Goal: Task Accomplishment & Management: Use online tool/utility

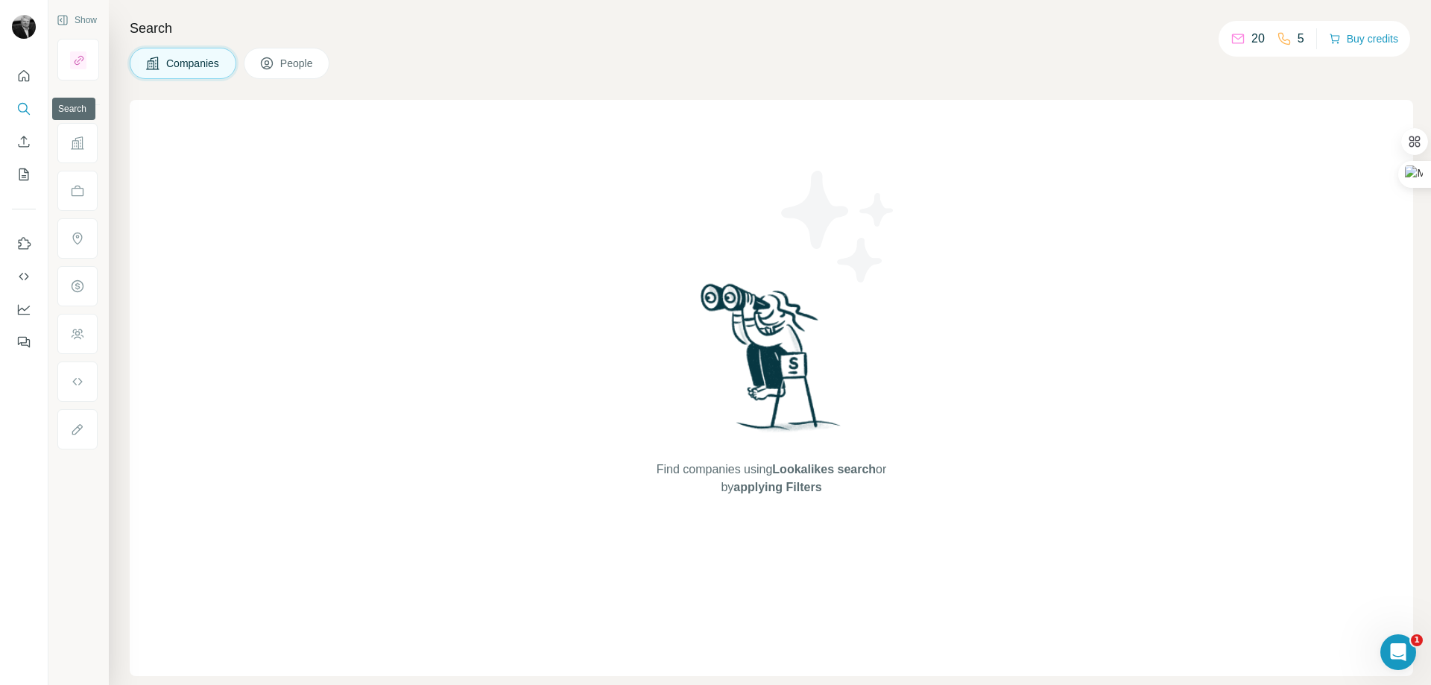
click at [22, 109] on icon "Search" at bounding box center [23, 108] width 15 height 15
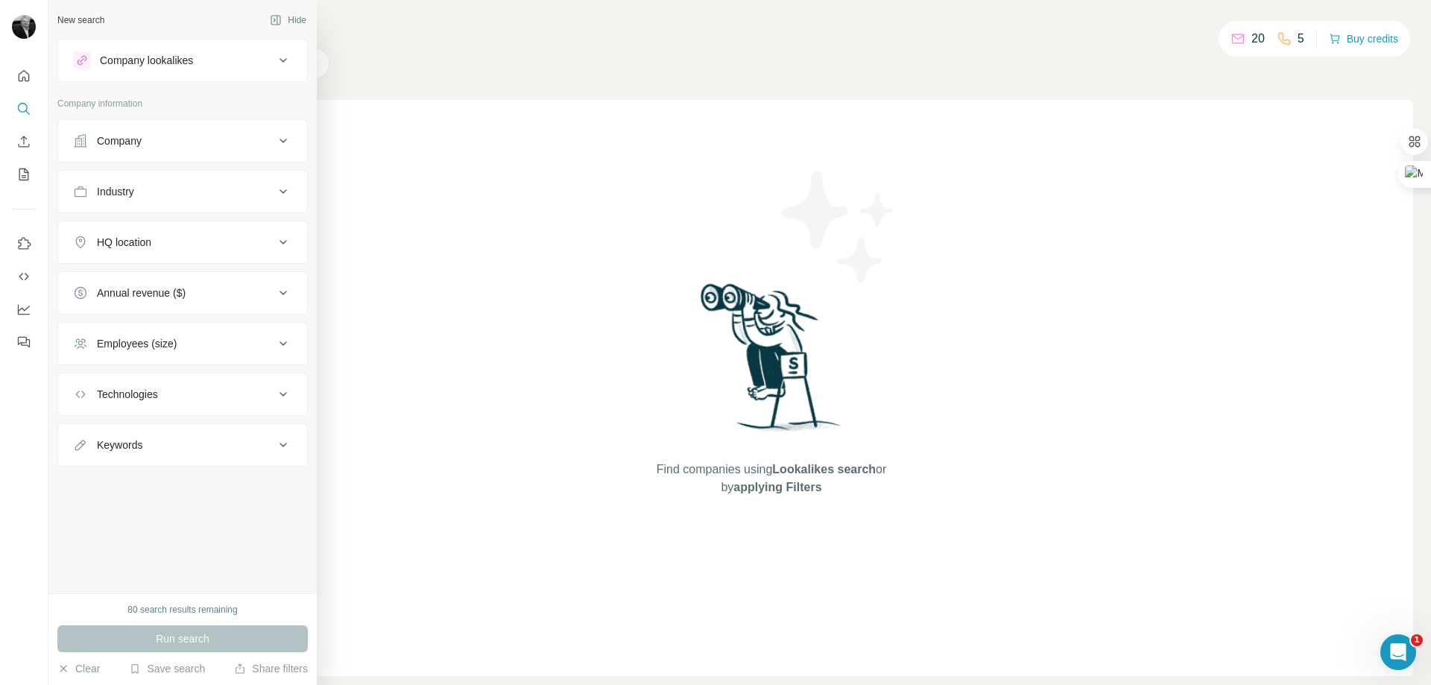
click at [83, 195] on icon at bounding box center [80, 191] width 15 height 15
click at [282, 190] on icon at bounding box center [283, 192] width 18 height 18
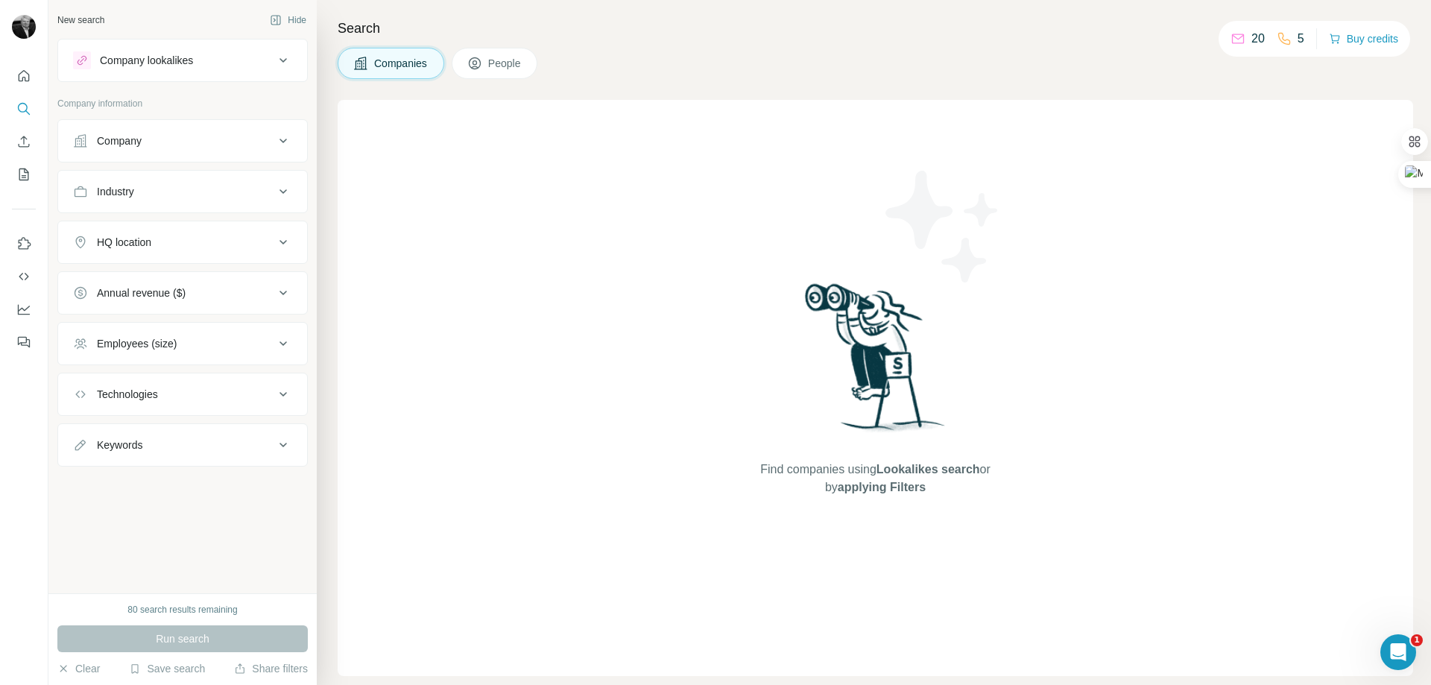
click at [274, 192] on icon at bounding box center [283, 192] width 18 height 18
click at [285, 352] on button "Annual revenue ($)" at bounding box center [182, 338] width 249 height 36
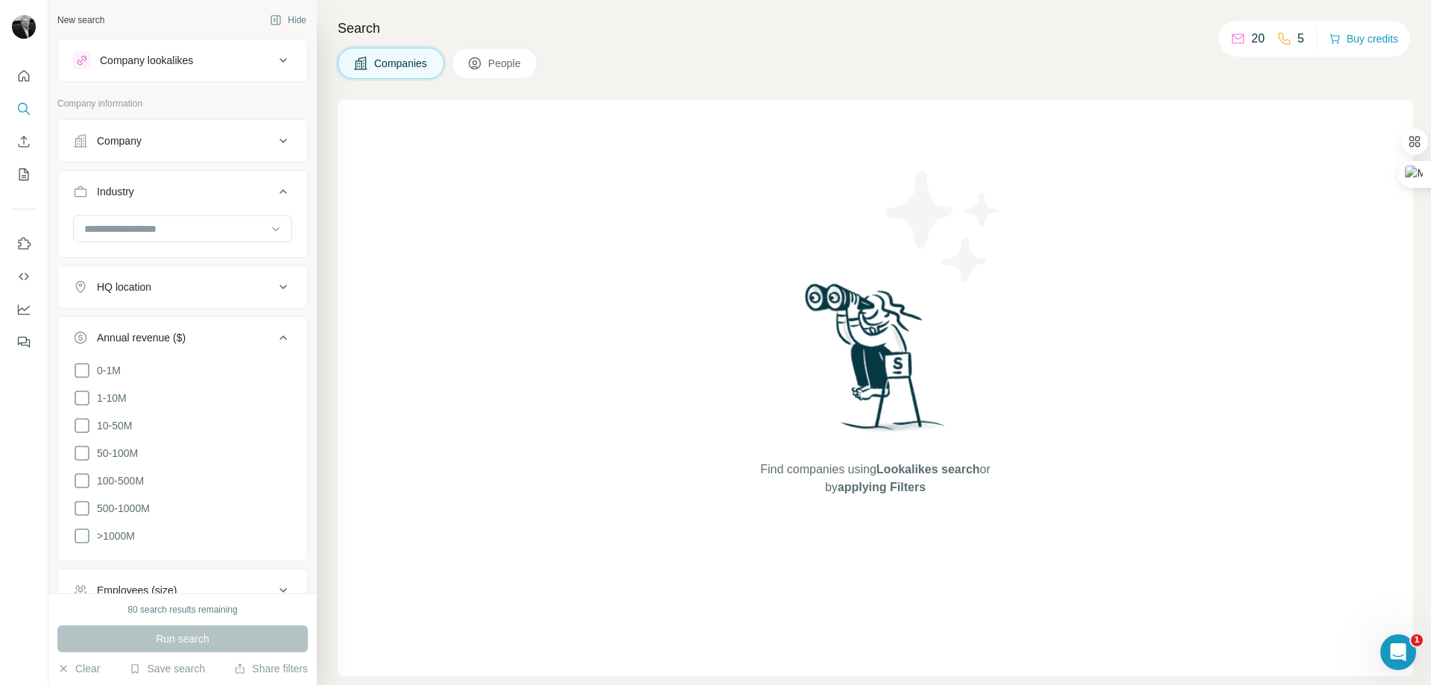
click at [285, 352] on button "Annual revenue ($)" at bounding box center [182, 341] width 249 height 42
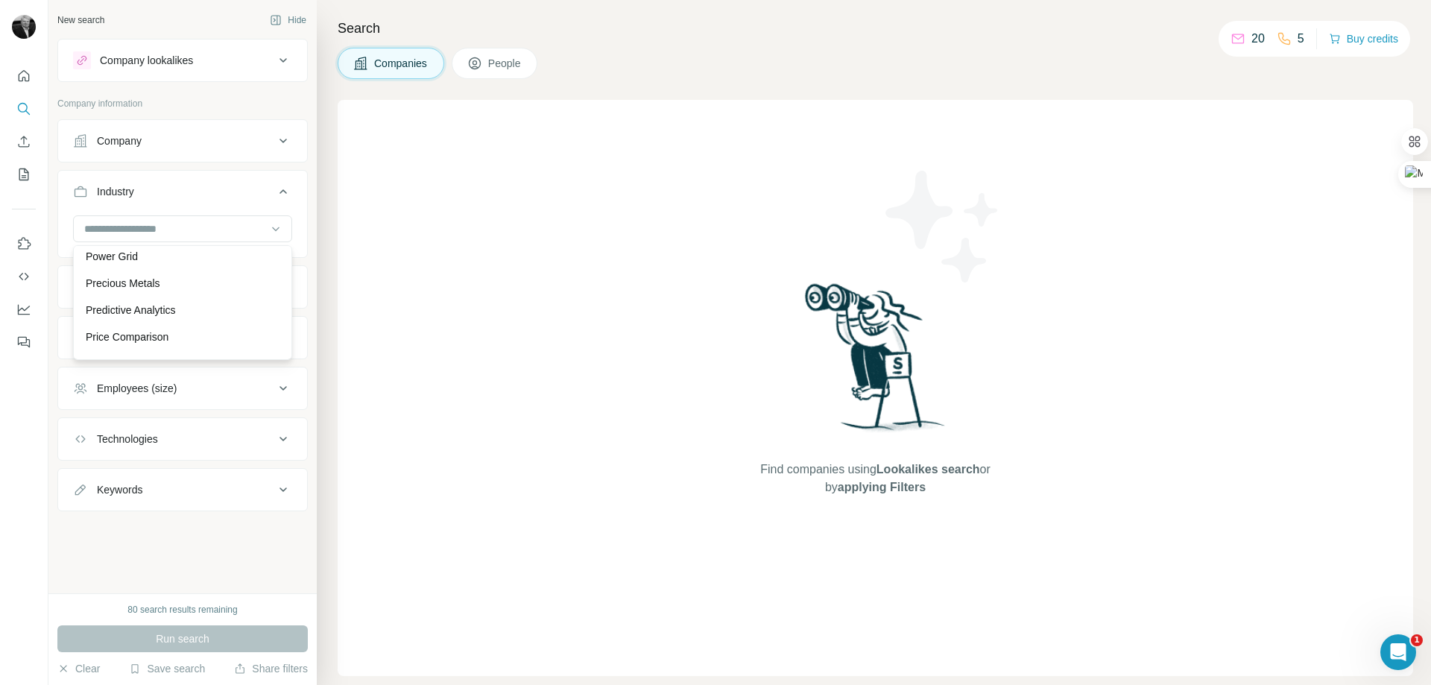
scroll to position [11670, 0]
click at [93, 227] on input at bounding box center [175, 229] width 184 height 16
drag, startPoint x: 276, startPoint y: 286, endPoint x: 208, endPoint y: 235, distance: 85.1
click at [276, 285] on icon at bounding box center [283, 287] width 18 height 18
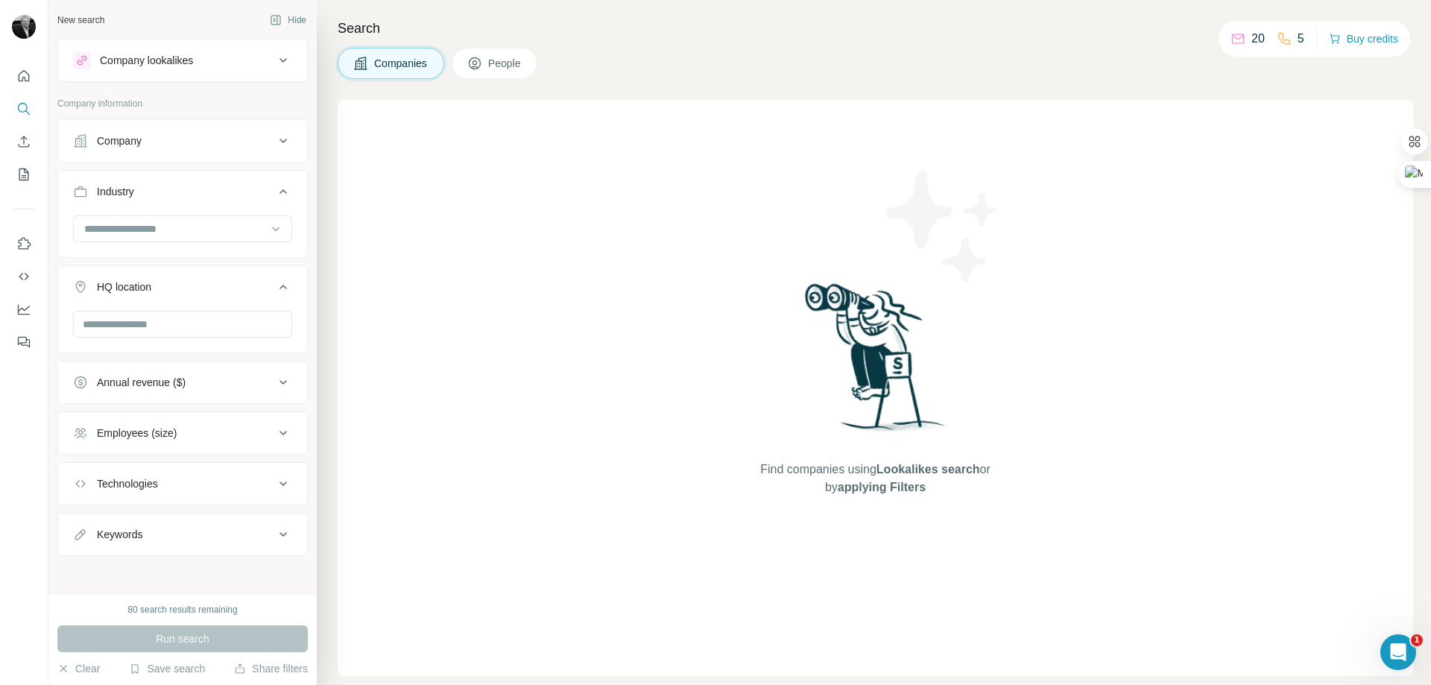
click at [274, 138] on icon at bounding box center [283, 141] width 18 height 18
click at [279, 140] on icon at bounding box center [282, 141] width 7 height 4
click at [274, 533] on icon at bounding box center [283, 534] width 18 height 18
type input "**********"
click at [273, 575] on icon "button" at bounding box center [280, 571] width 15 height 15
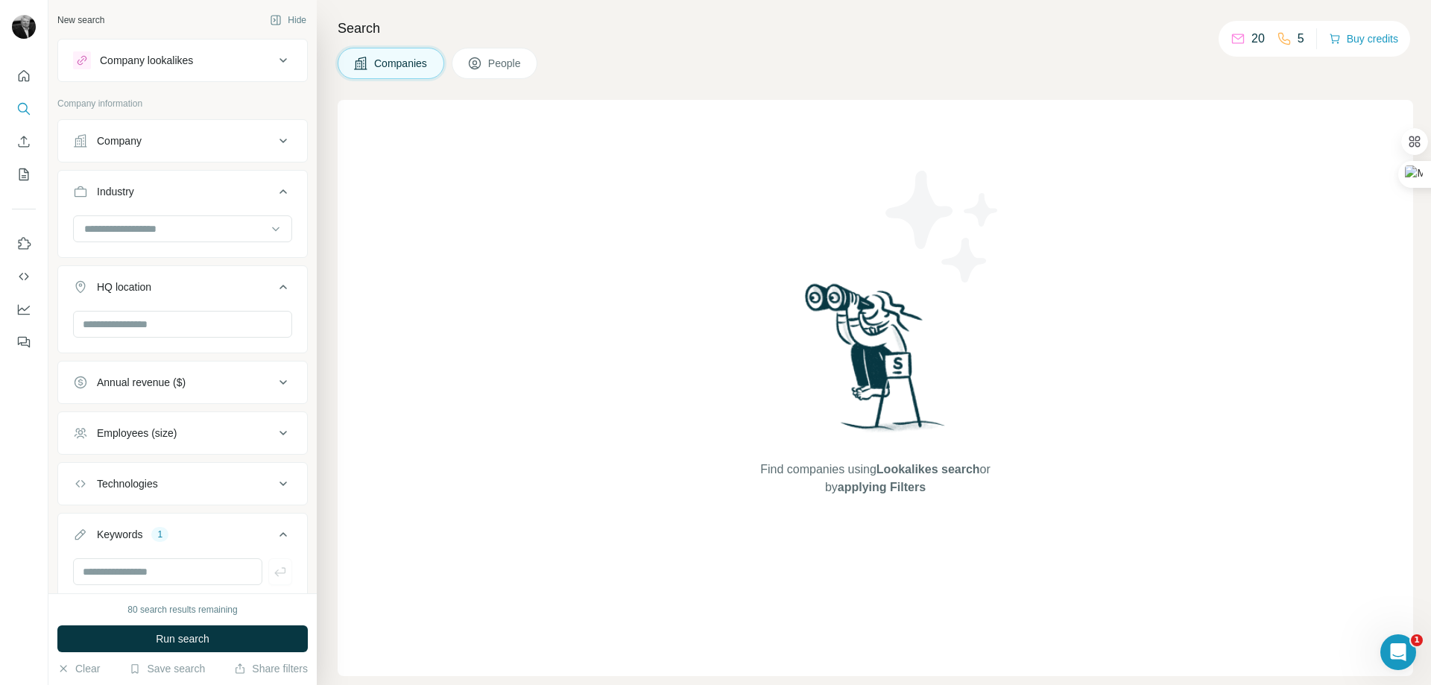
scroll to position [11715, 0]
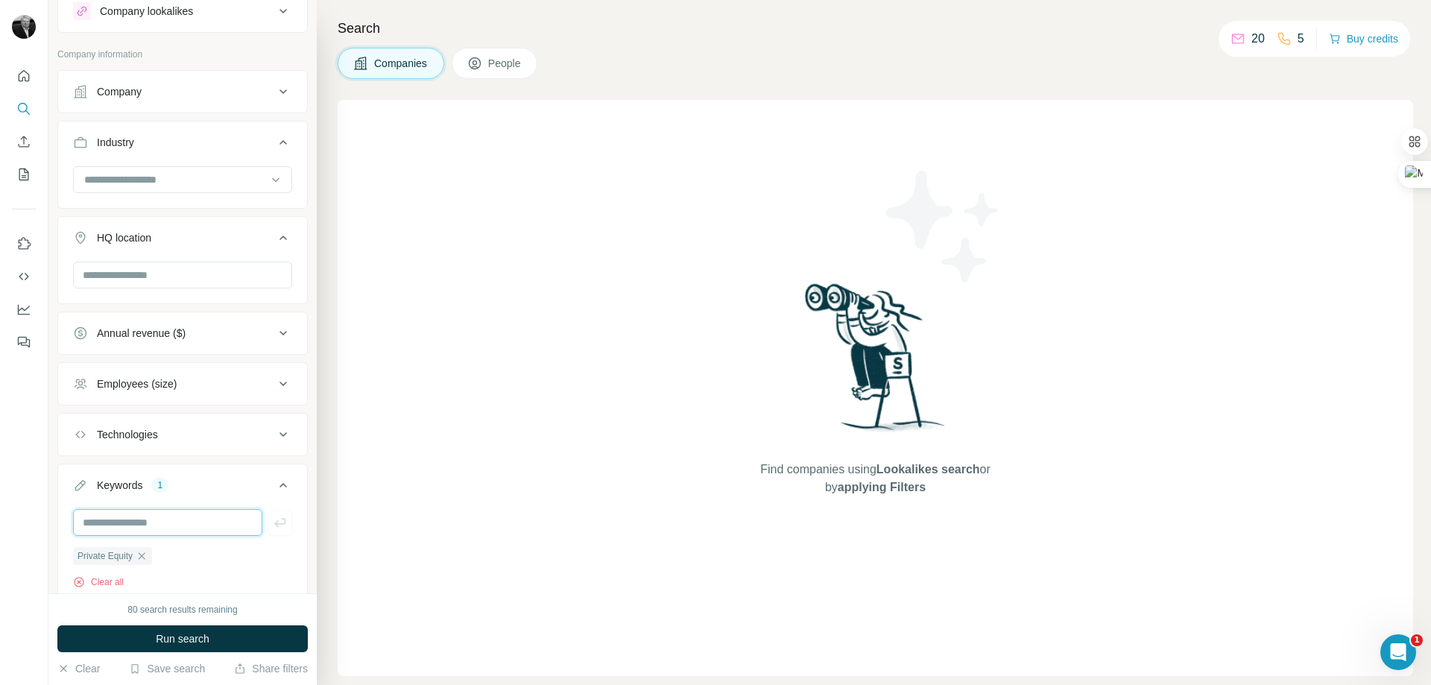
click at [100, 522] on input "text" at bounding box center [167, 522] width 189 height 27
type input "**********"
click at [274, 524] on icon "button" at bounding box center [279, 522] width 11 height 9
click at [268, 177] on icon at bounding box center [275, 179] width 15 height 15
click at [276, 200] on div at bounding box center [182, 185] width 249 height 39
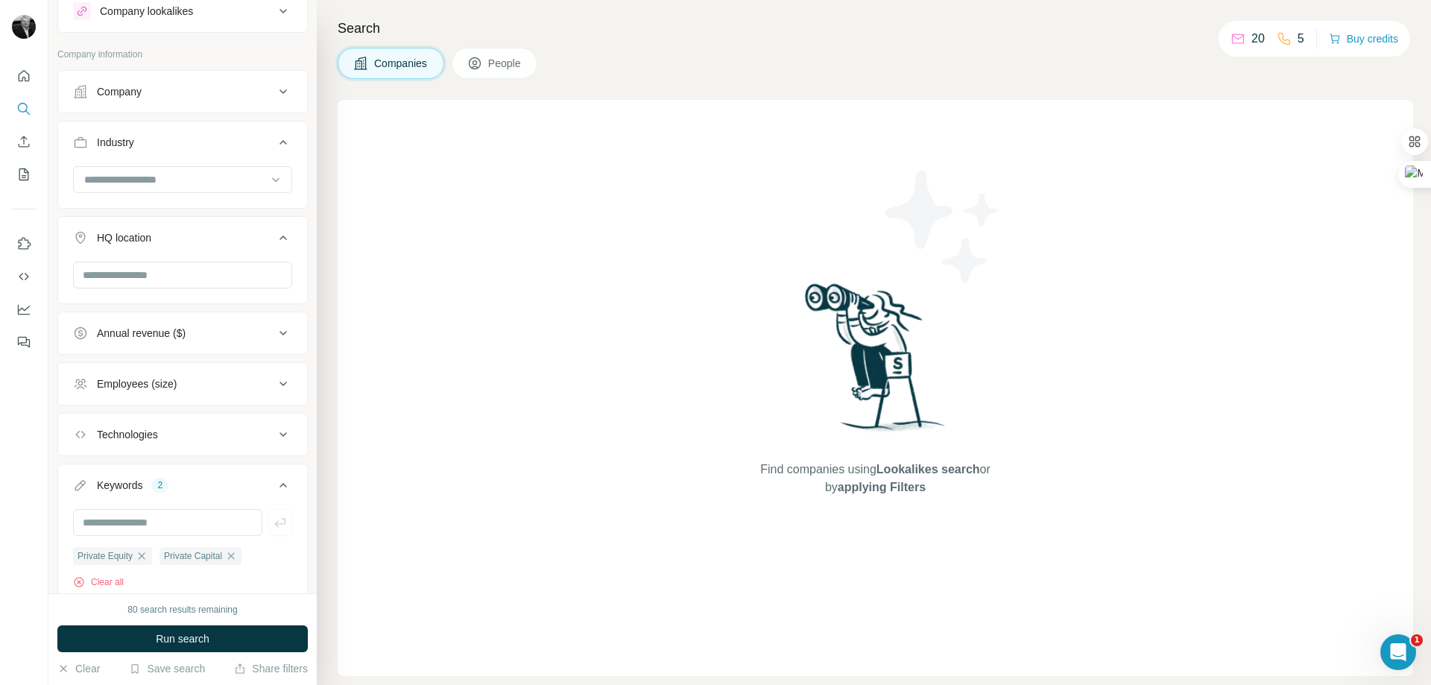
click at [276, 200] on div at bounding box center [182, 185] width 249 height 39
click at [273, 201] on div at bounding box center [182, 185] width 249 height 39
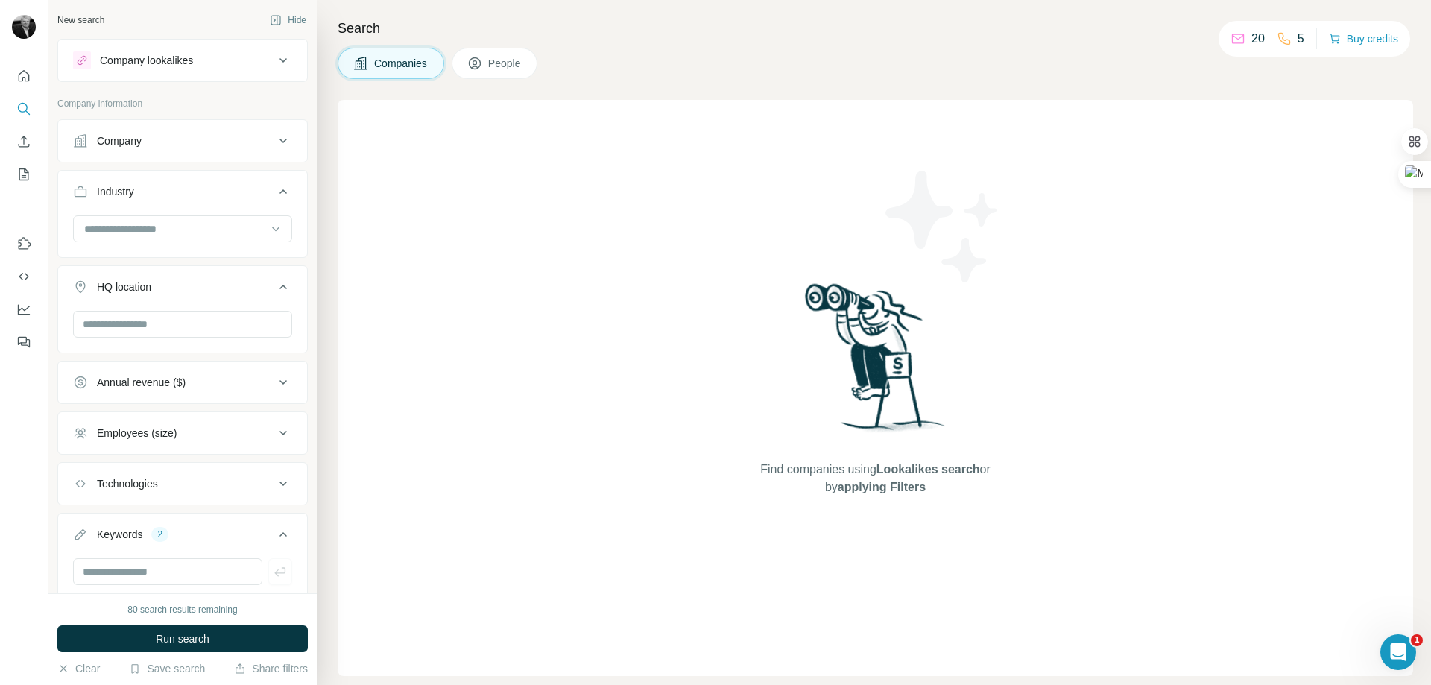
click at [506, 59] on span "People" at bounding box center [505, 63] width 34 height 15
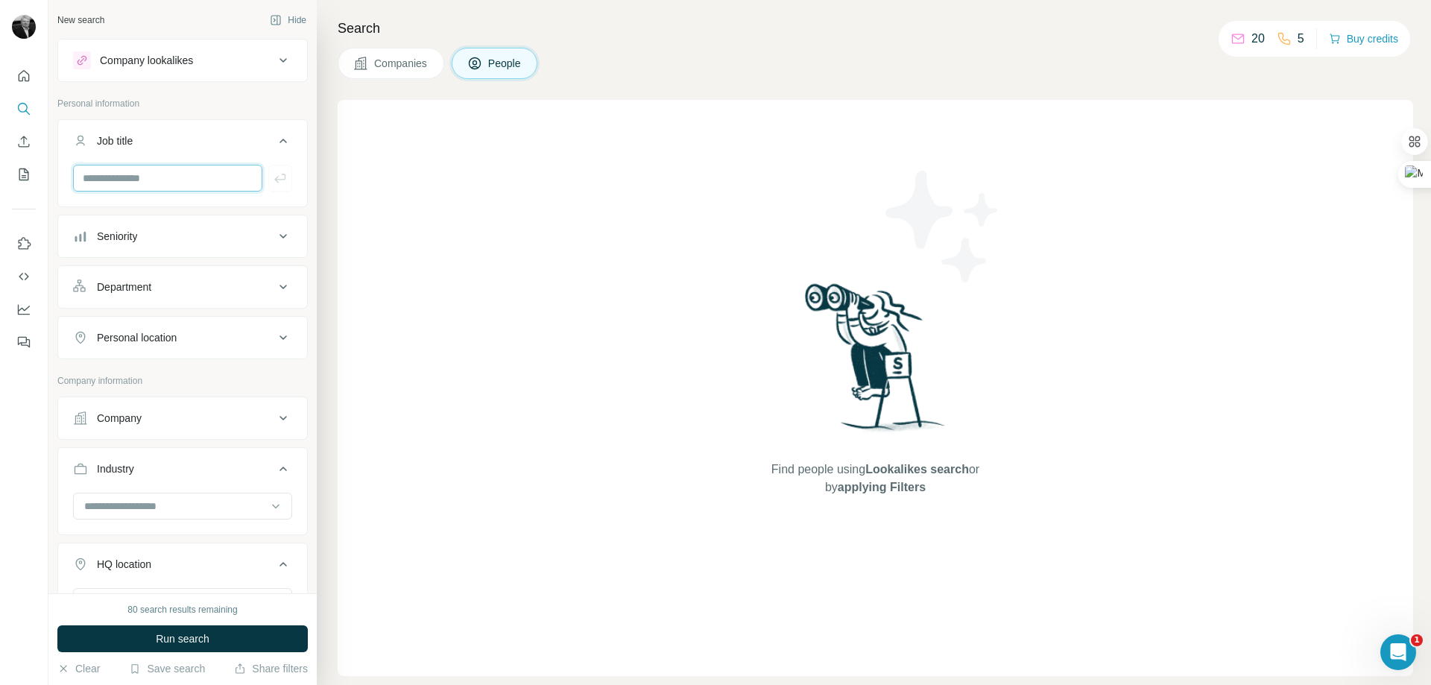
click at [99, 176] on input "text" at bounding box center [167, 178] width 189 height 27
click at [108, 181] on input "**********" at bounding box center [167, 178] width 189 height 27
type input "**********"
click at [273, 176] on icon "button" at bounding box center [280, 178] width 15 height 15
click at [274, 286] on icon at bounding box center [283, 289] width 18 height 18
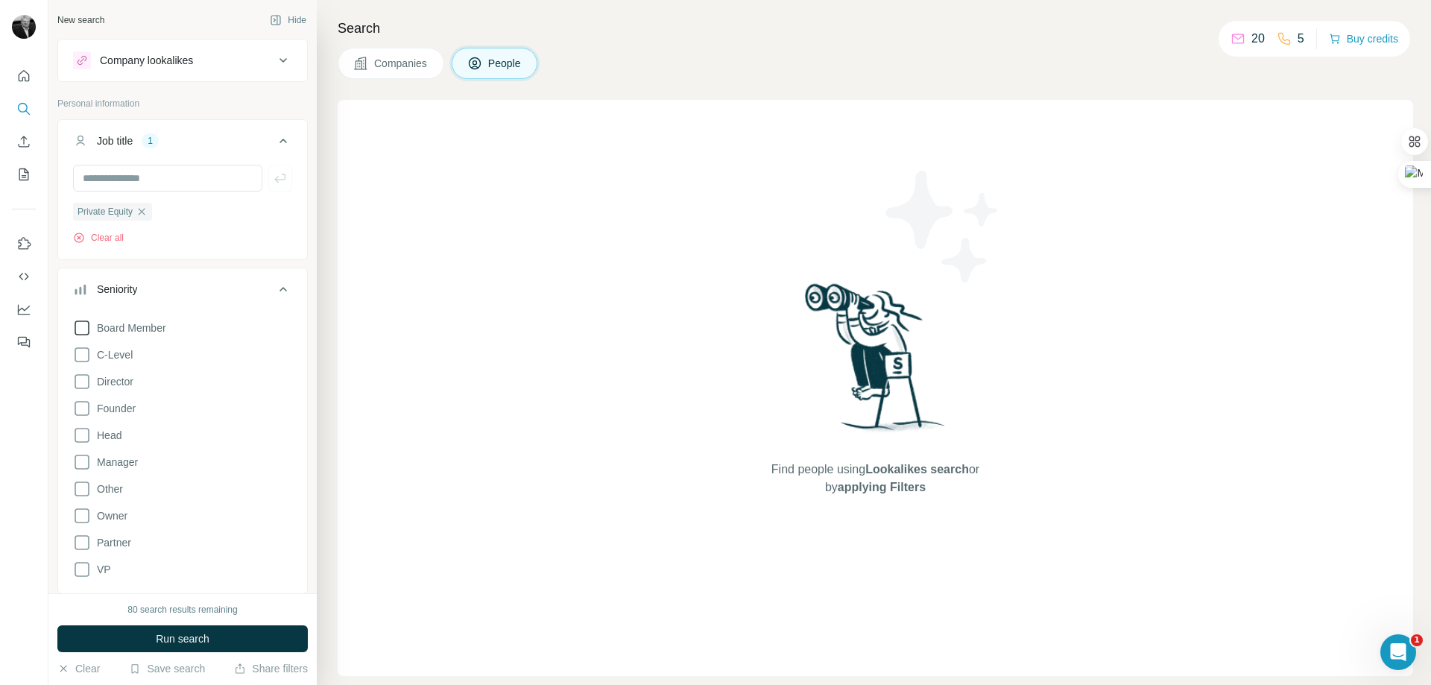
click at [81, 326] on icon at bounding box center [82, 328] width 18 height 18
click at [80, 355] on icon at bounding box center [82, 355] width 18 height 18
click at [80, 379] on icon at bounding box center [82, 382] width 18 height 18
click at [80, 543] on icon at bounding box center [82, 543] width 18 height 18
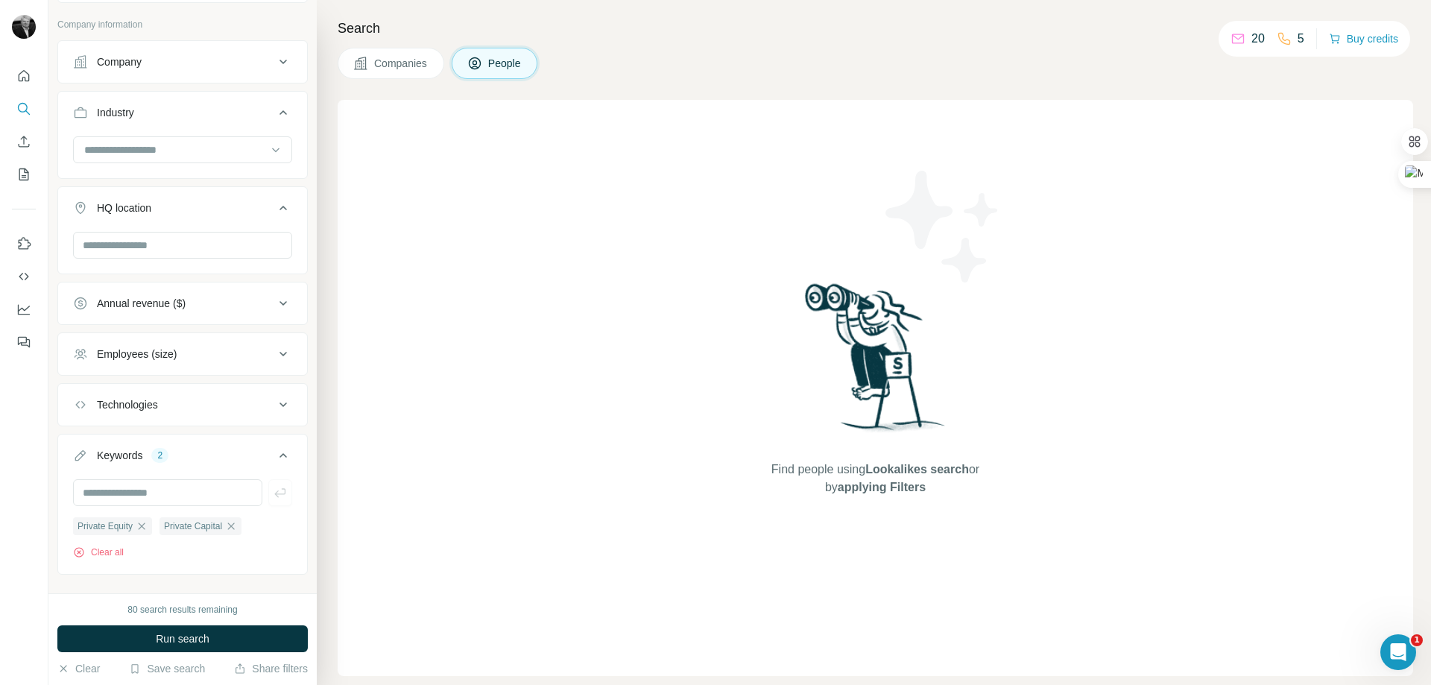
scroll to position [739, 0]
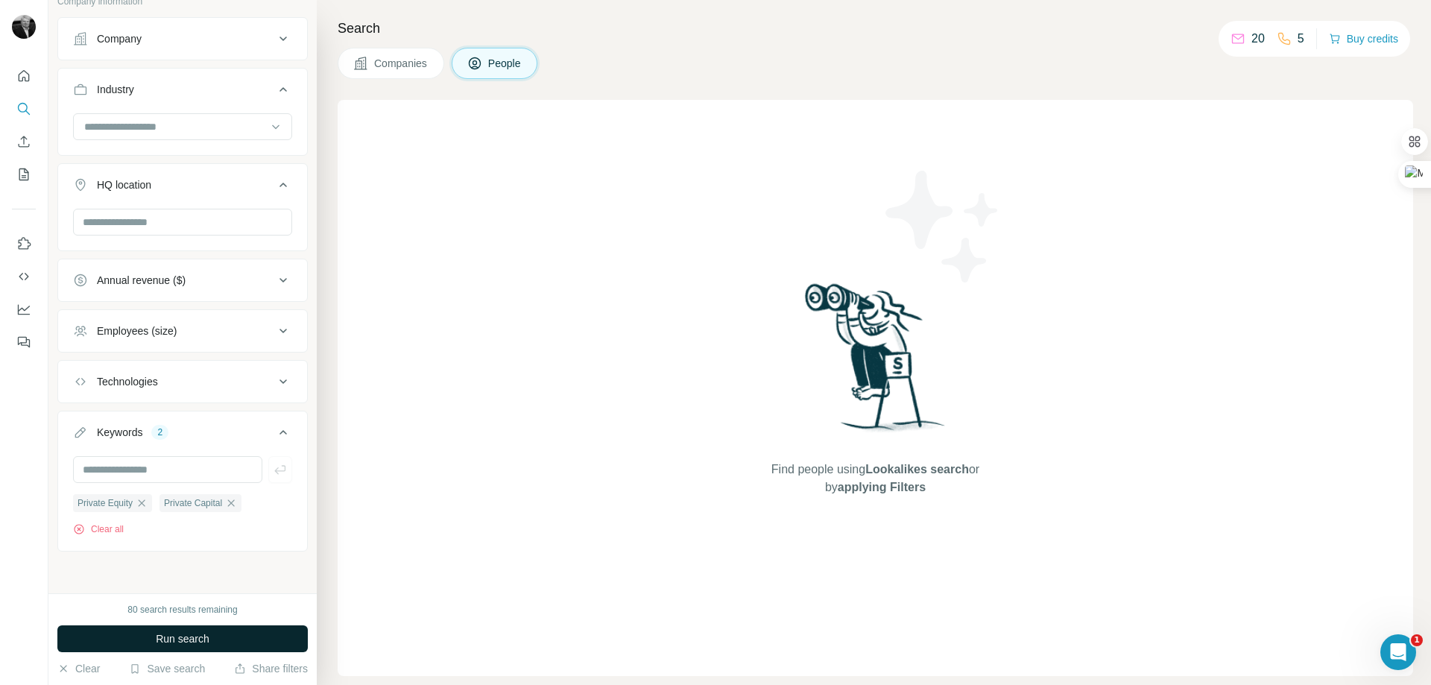
click at [178, 639] on span "Run search" at bounding box center [183, 638] width 54 height 15
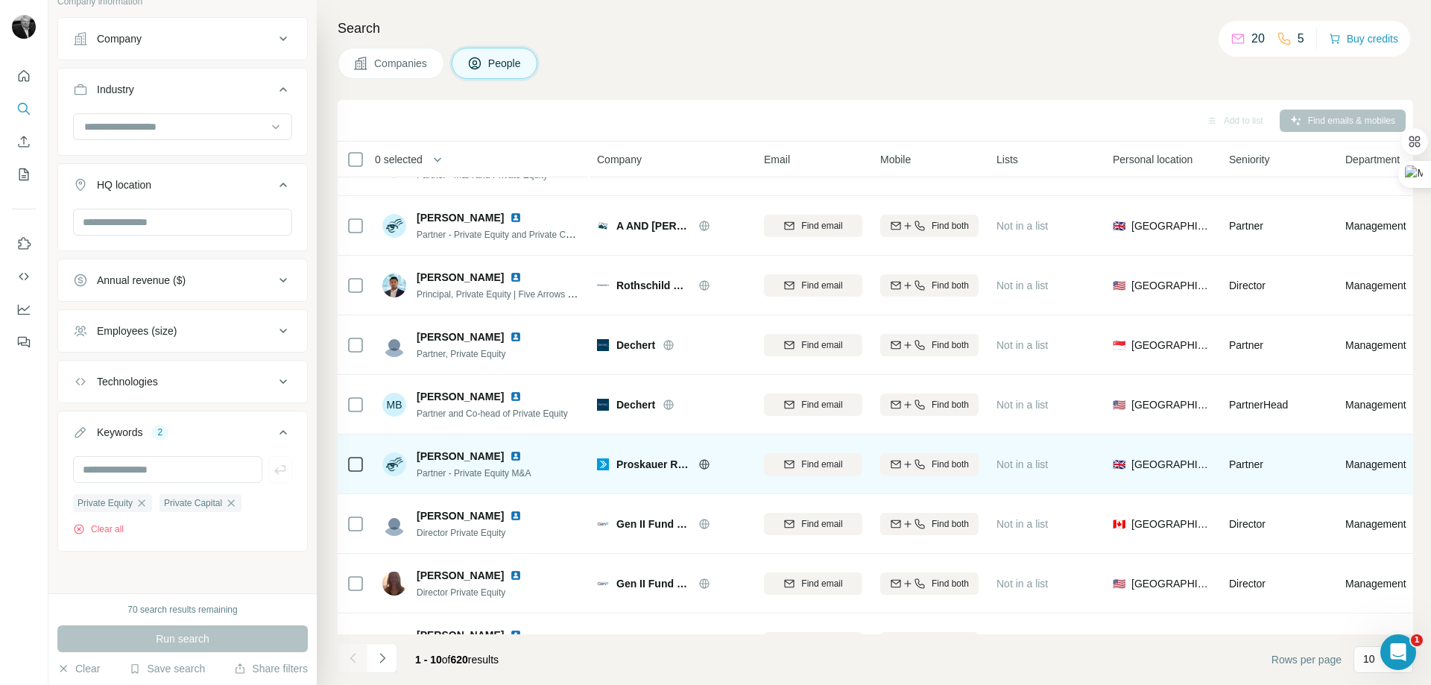
scroll to position [147, 0]
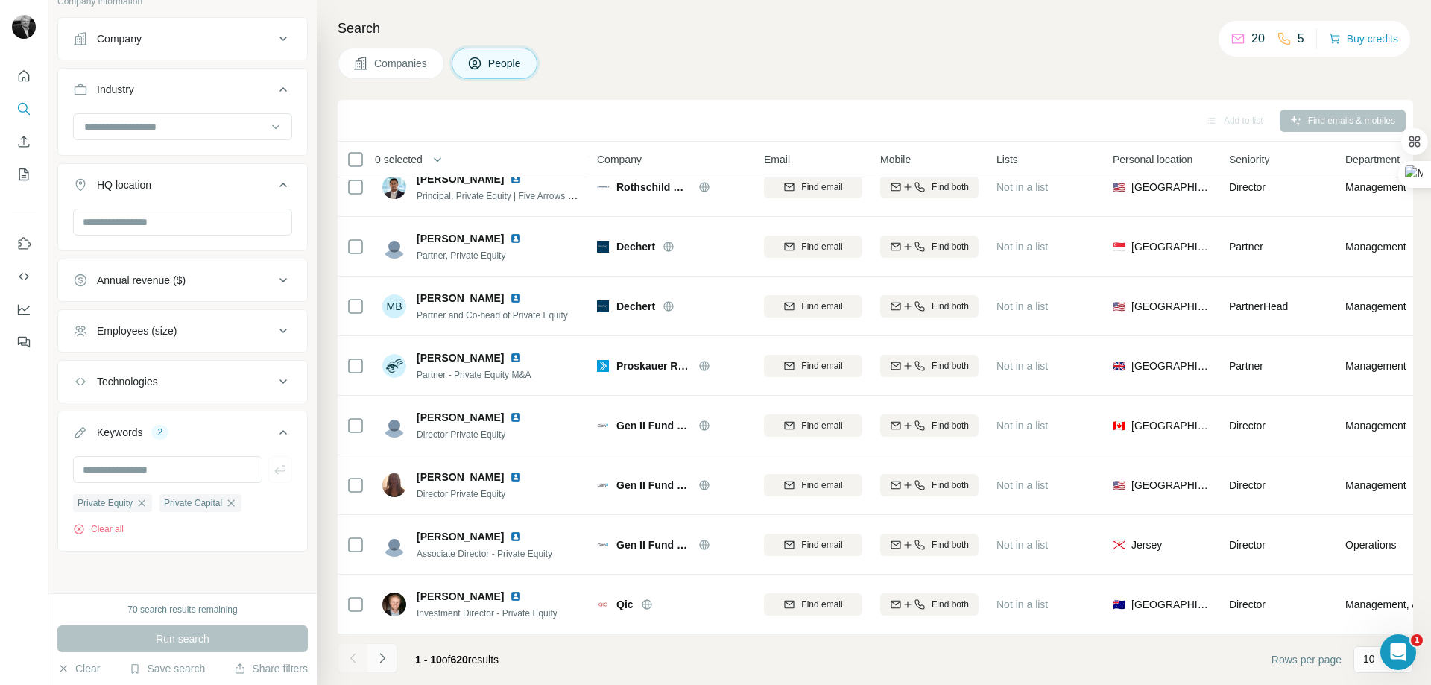
click at [381, 657] on icon "Navigate to next page" at bounding box center [382, 658] width 15 height 15
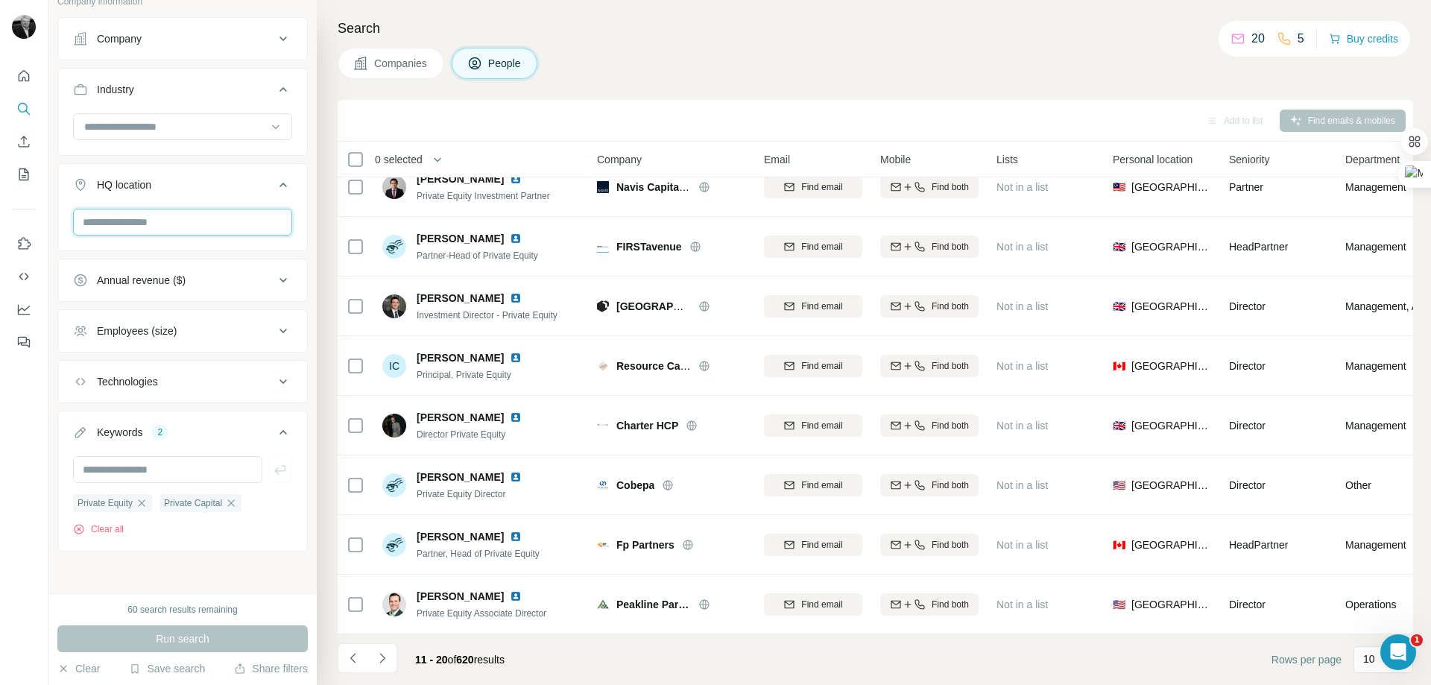
click at [102, 221] on input "text" at bounding box center [182, 222] width 219 height 27
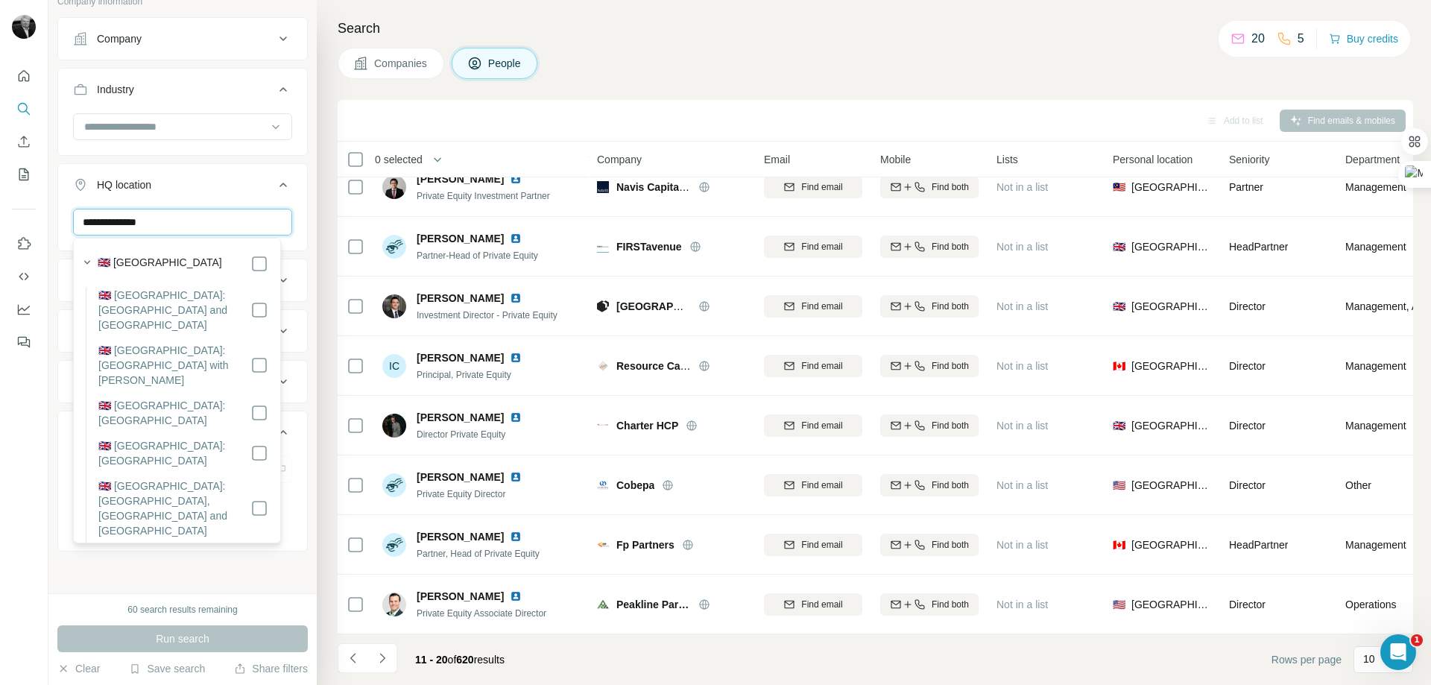
type input "**********"
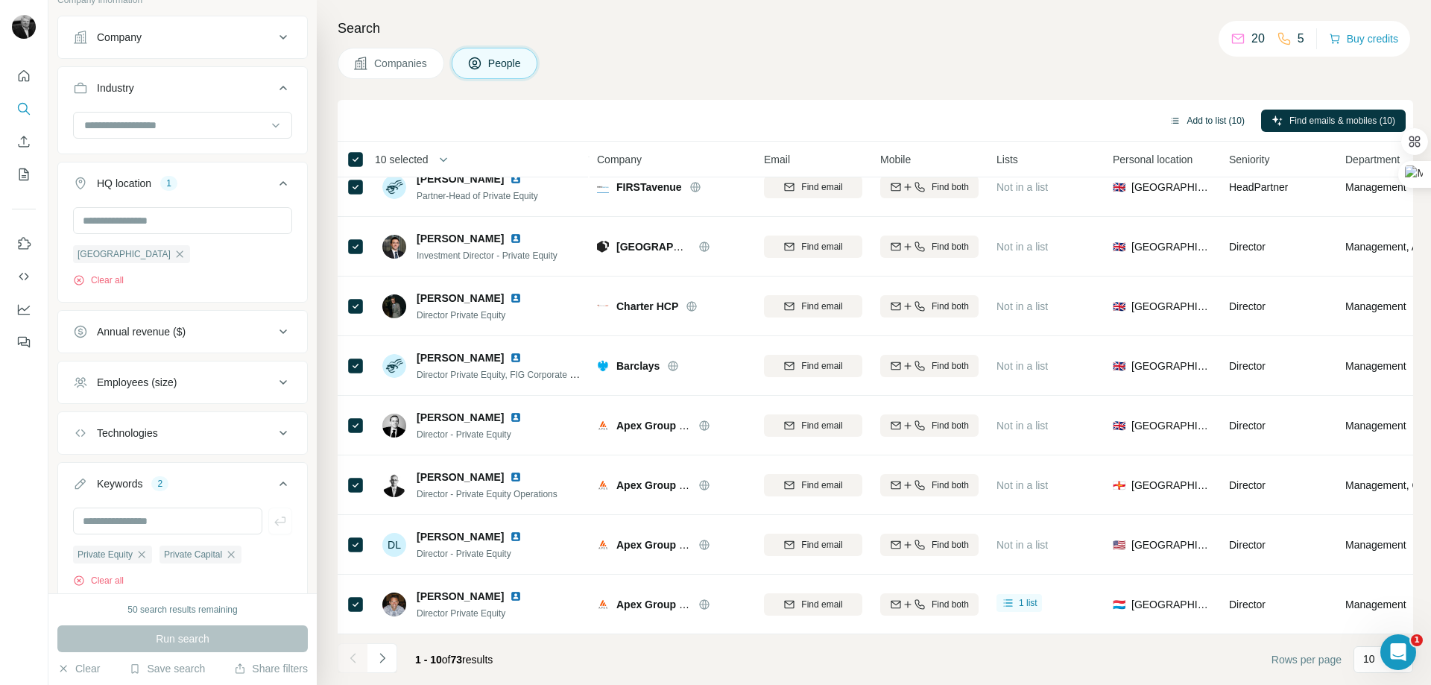
click at [1201, 118] on button "Add to list (10)" at bounding box center [1207, 121] width 96 height 22
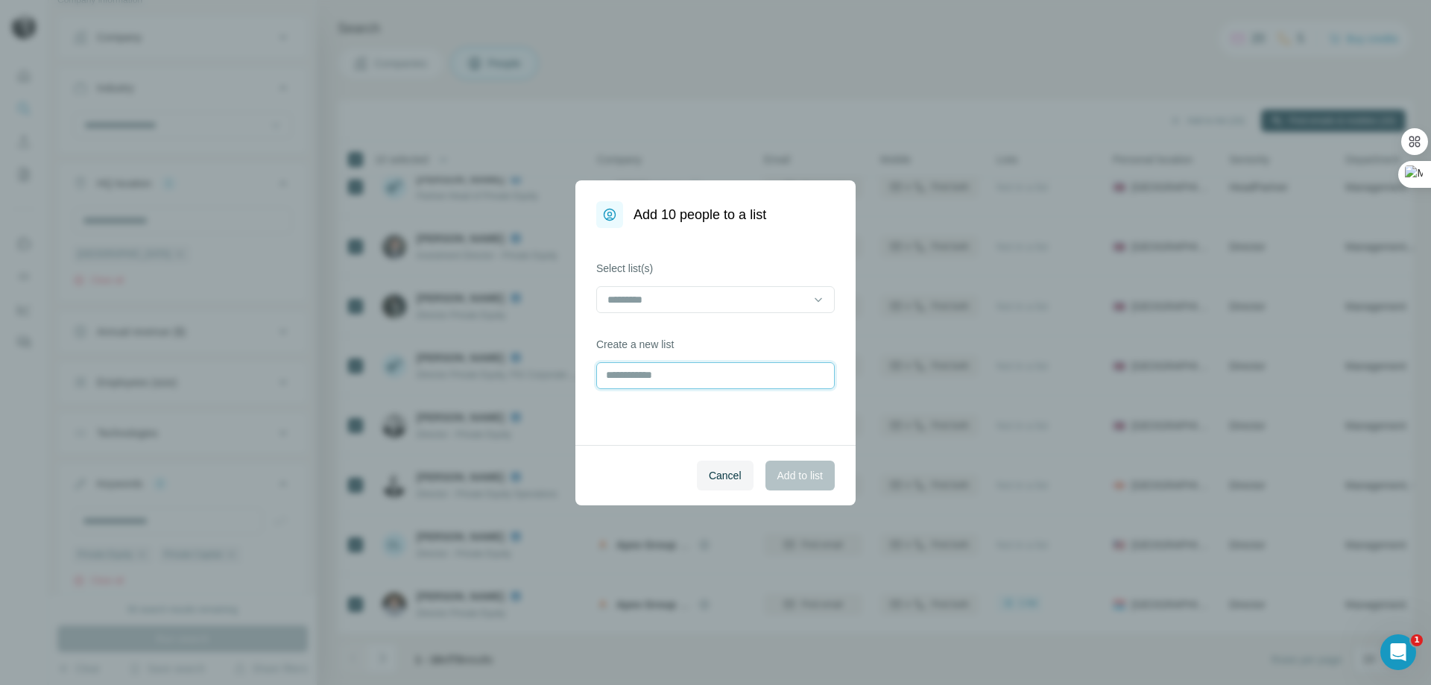
click at [622, 379] on input "text" at bounding box center [715, 375] width 238 height 27
type input "**********"
click at [797, 472] on span "Add to list" at bounding box center [799, 475] width 45 height 15
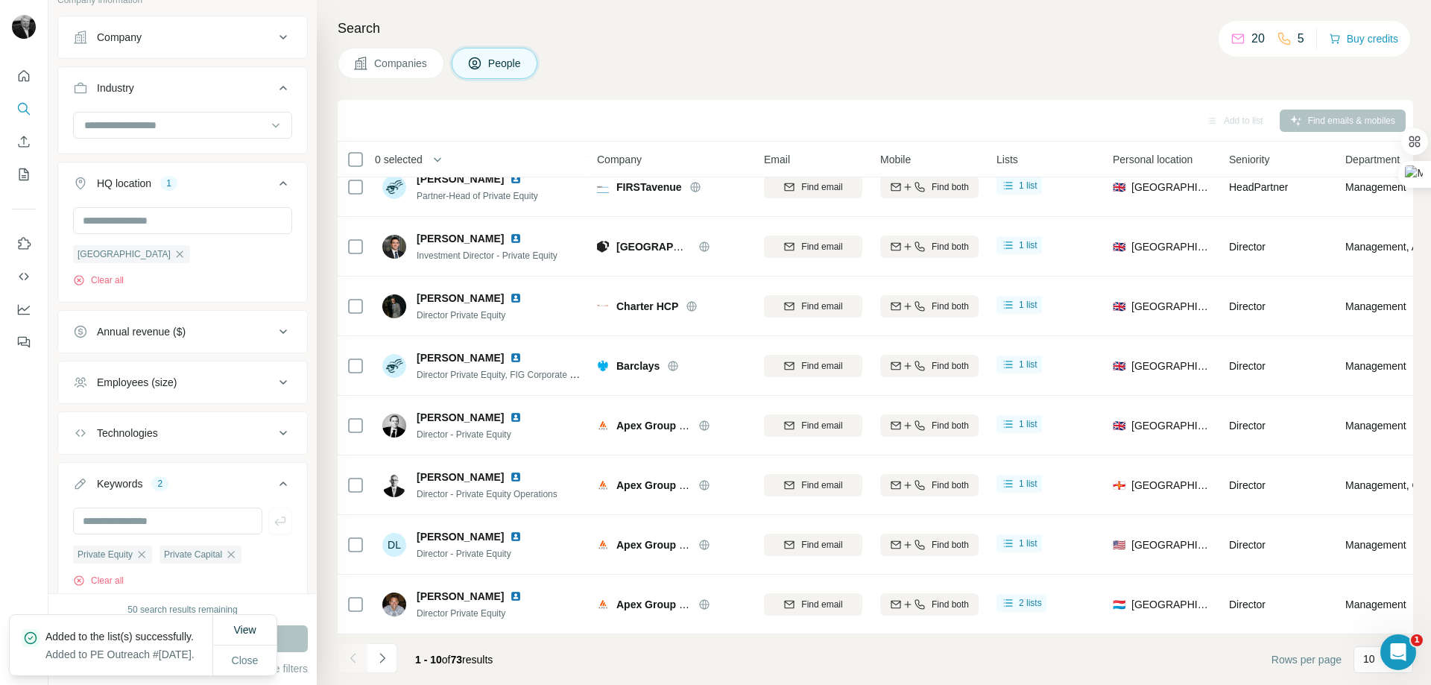
click at [241, 653] on div "View Close" at bounding box center [244, 645] width 64 height 60
click at [382, 656] on icon "Navigate to next page" at bounding box center [381, 658] width 5 height 10
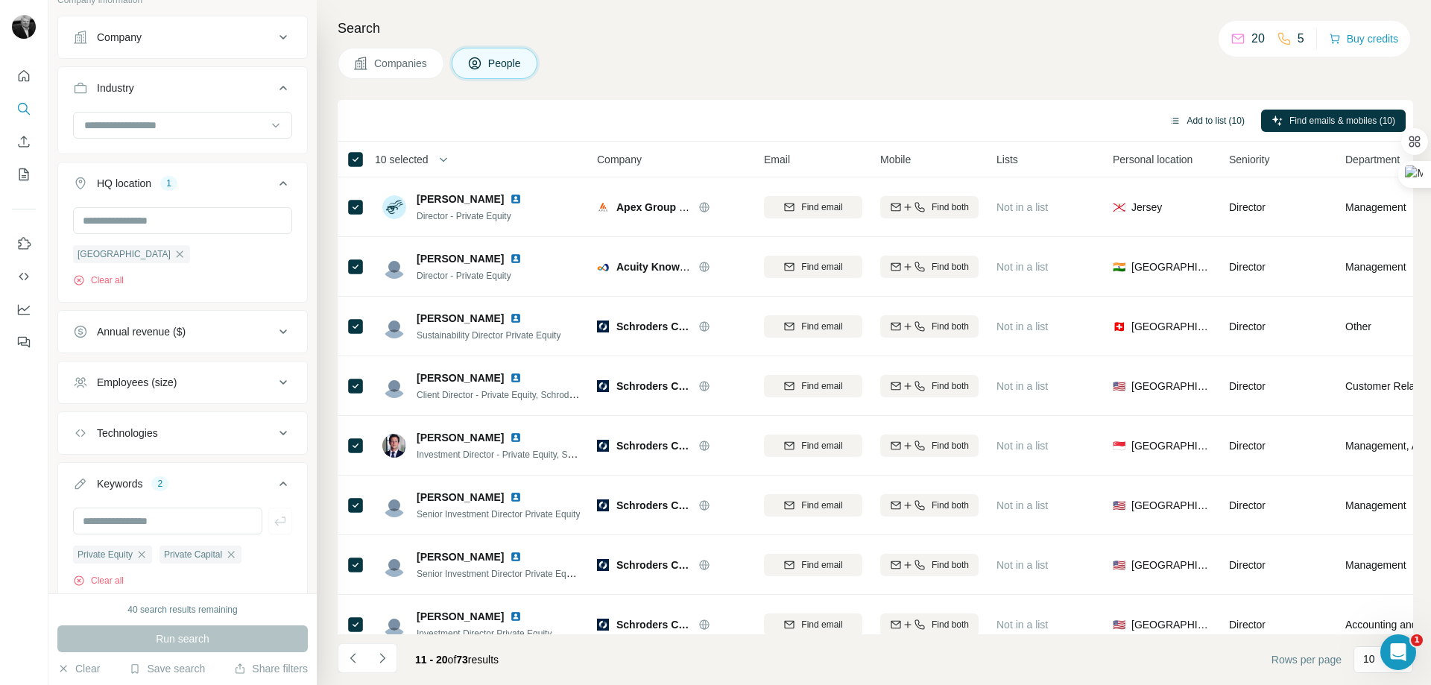
click at [1203, 118] on button "Add to list (10)" at bounding box center [1207, 121] width 96 height 22
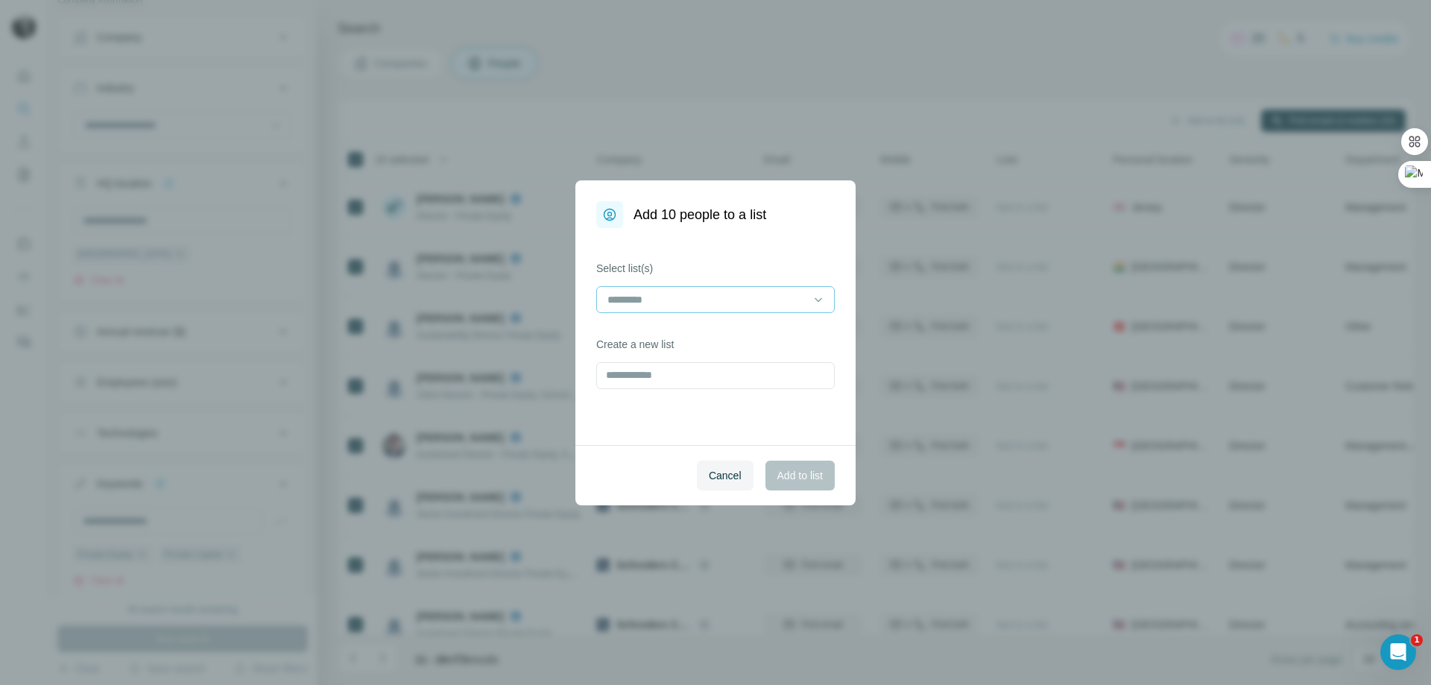
click at [618, 297] on input at bounding box center [706, 299] width 201 height 16
click at [637, 333] on p "PE Outreach #[DATE]" at bounding box center [659, 333] width 101 height 15
click at [799, 473] on span "Add to list" at bounding box center [799, 475] width 45 height 15
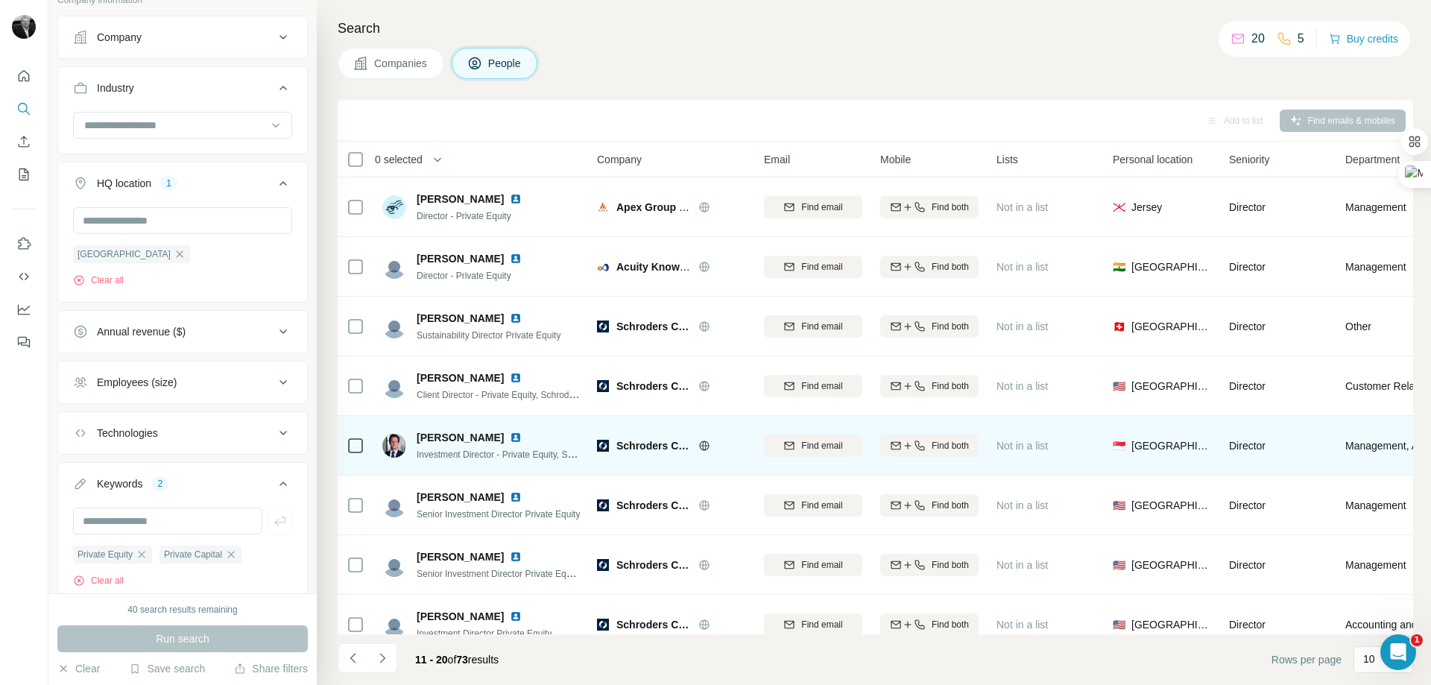
click at [235, 657] on div "Close" at bounding box center [244, 672] width 63 height 30
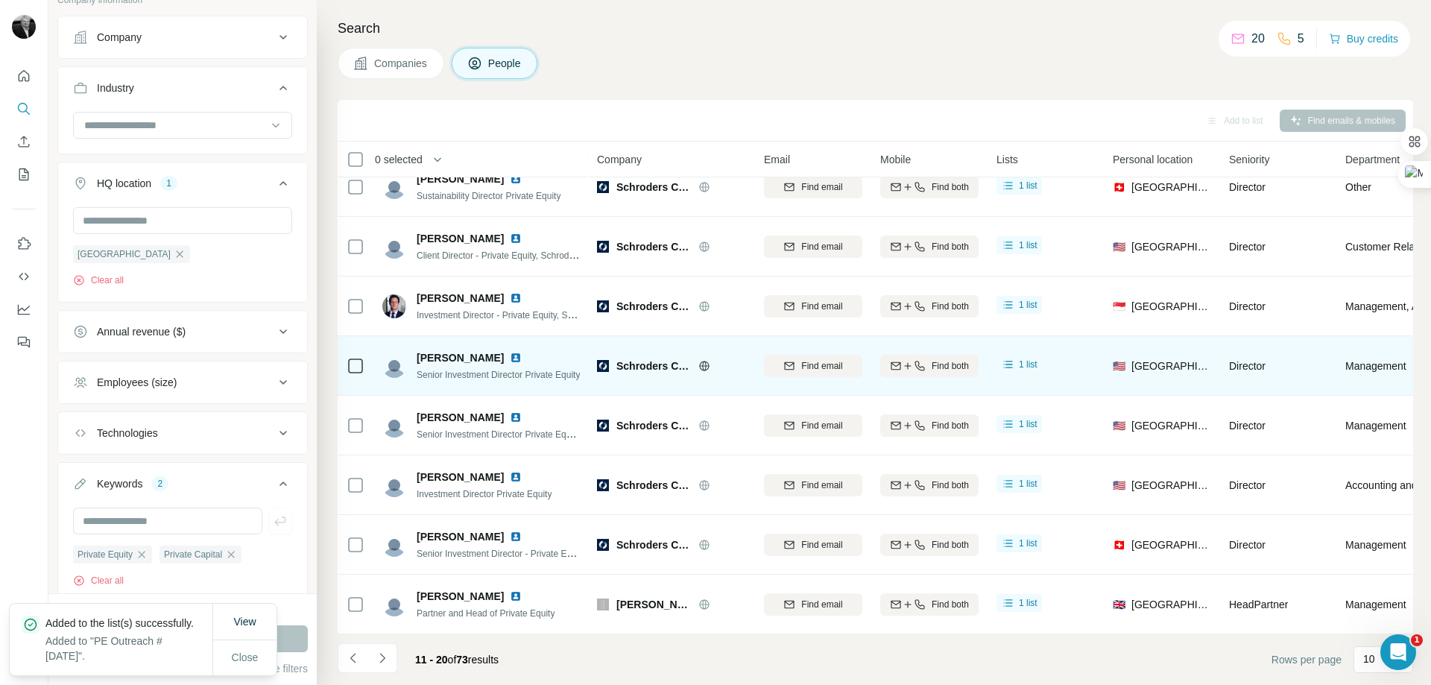
scroll to position [147, 0]
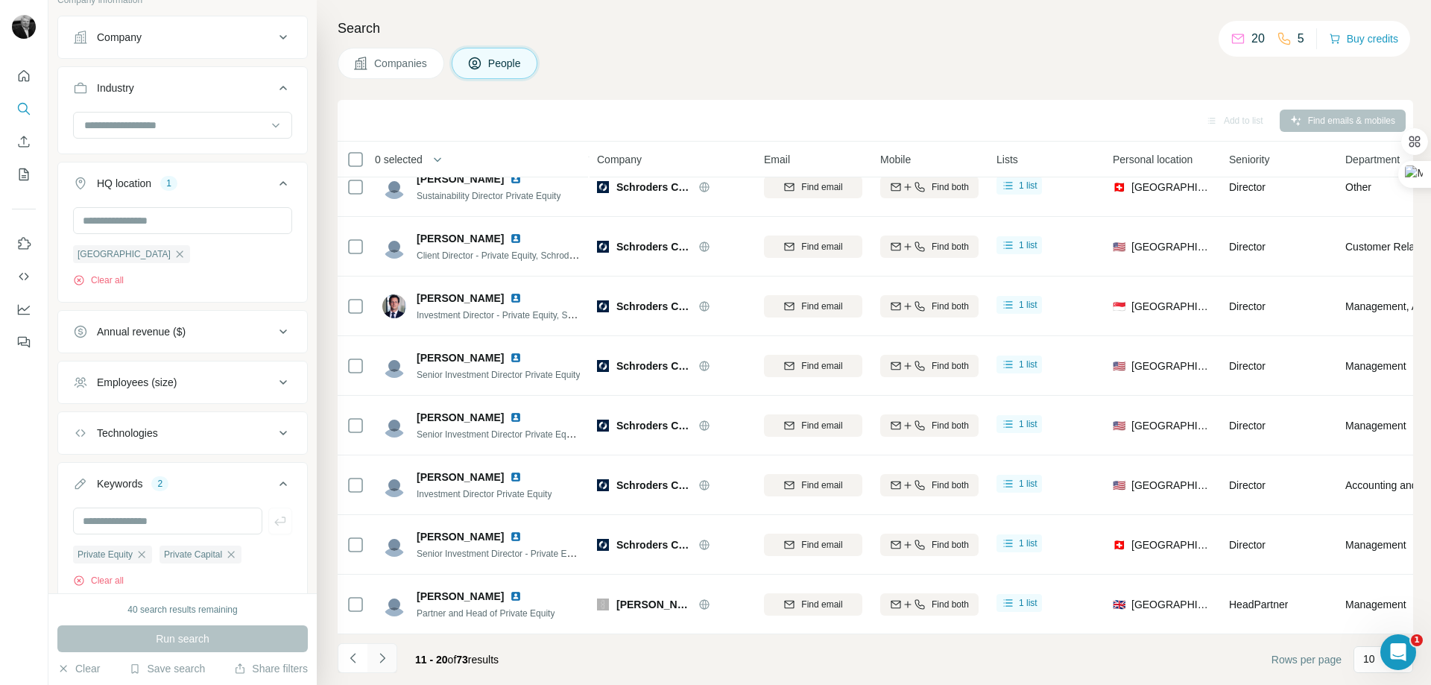
click at [379, 659] on icon "Navigate to next page" at bounding box center [382, 658] width 15 height 15
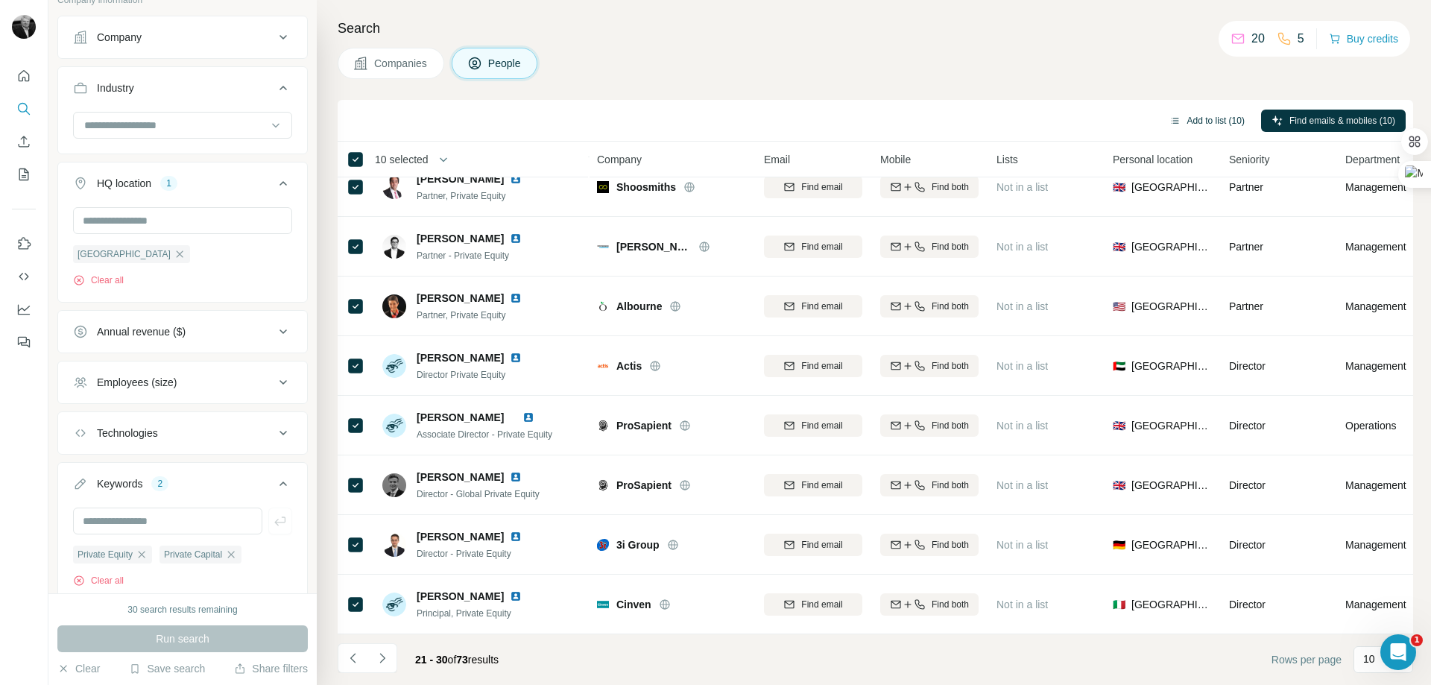
click at [1210, 118] on button "Add to list (10)" at bounding box center [1207, 121] width 96 height 22
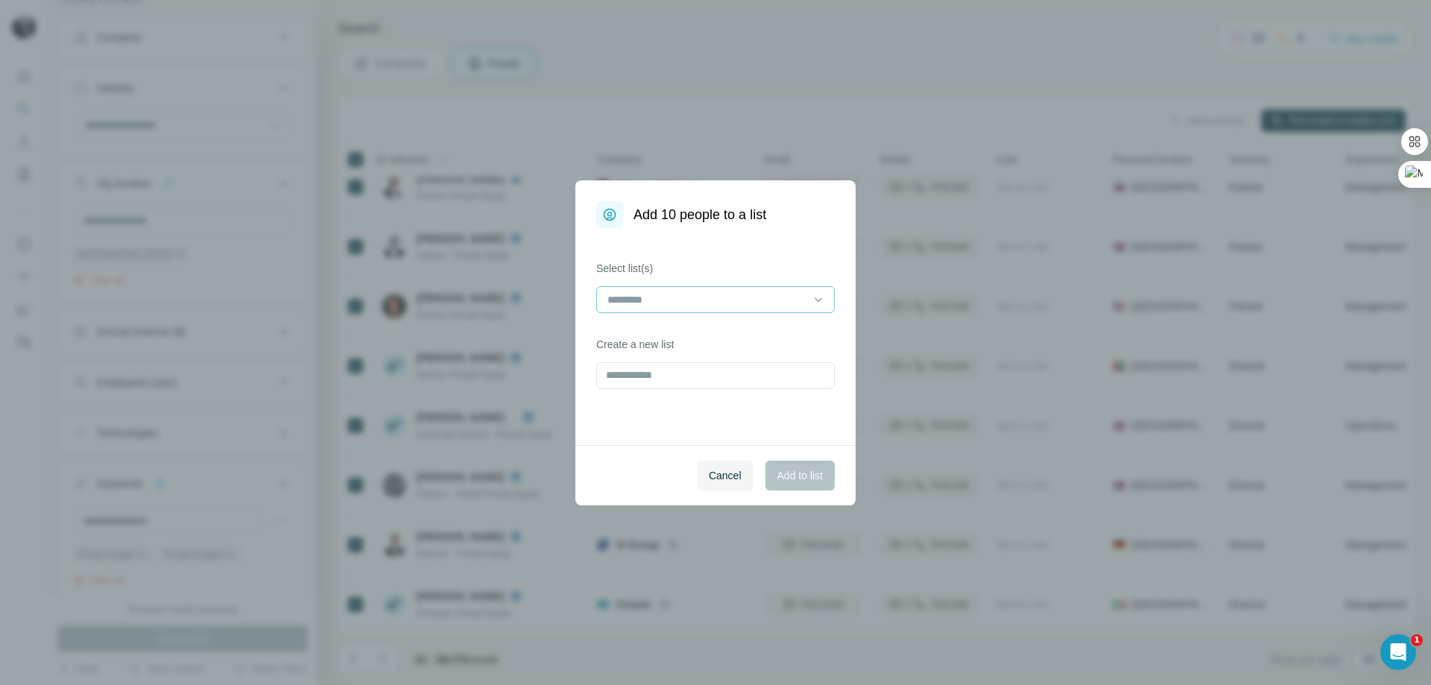
click at [624, 297] on input at bounding box center [706, 299] width 201 height 16
click at [637, 330] on p "PE Outreach #[DATE]" at bounding box center [659, 333] width 101 height 15
click at [800, 472] on span "Add to list" at bounding box center [799, 475] width 45 height 15
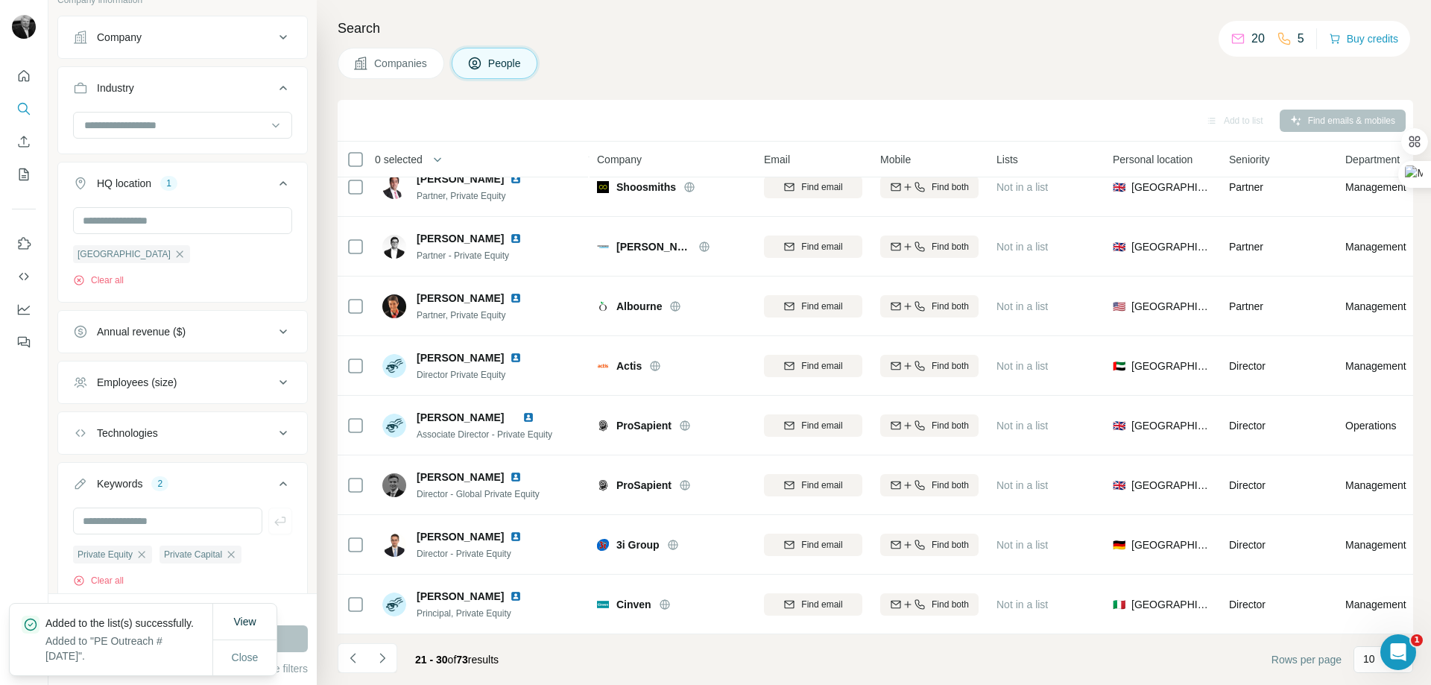
click at [239, 608] on div "View Close" at bounding box center [244, 640] width 64 height 72
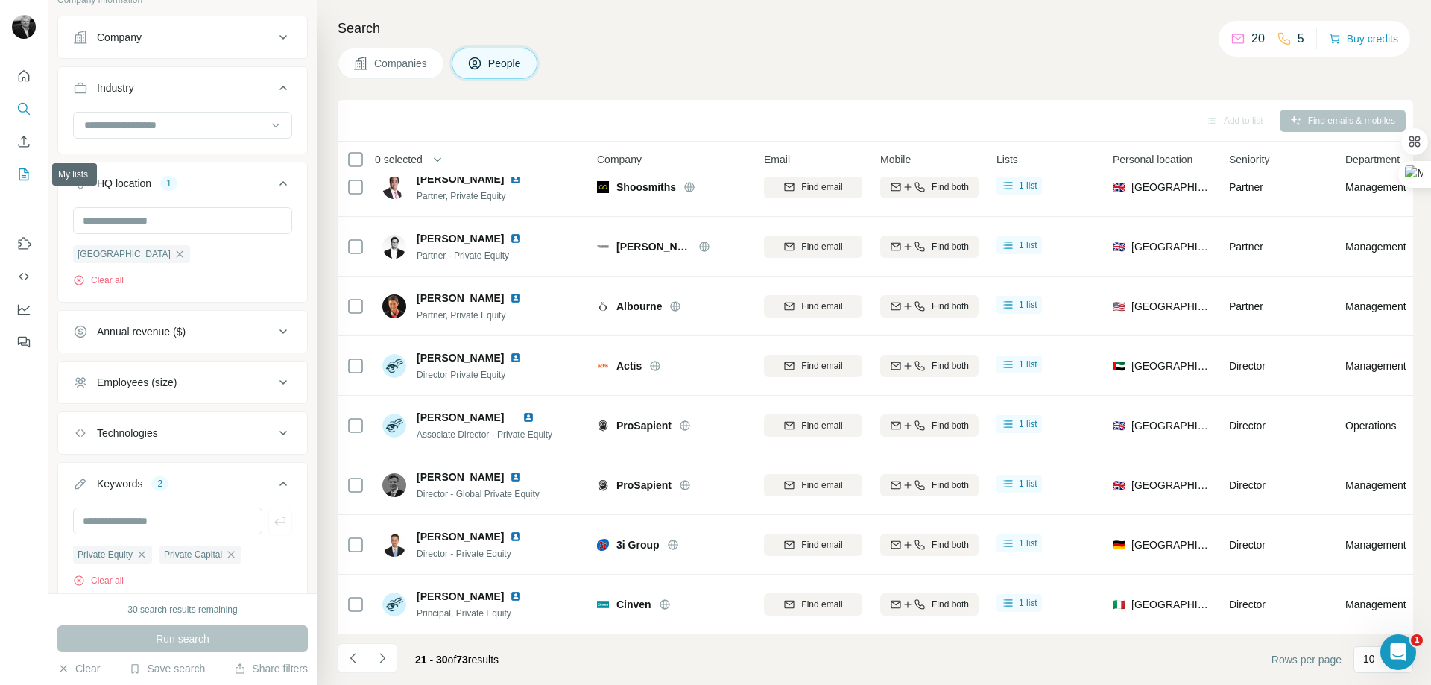
click at [19, 174] on icon "My lists" at bounding box center [23, 174] width 15 height 15
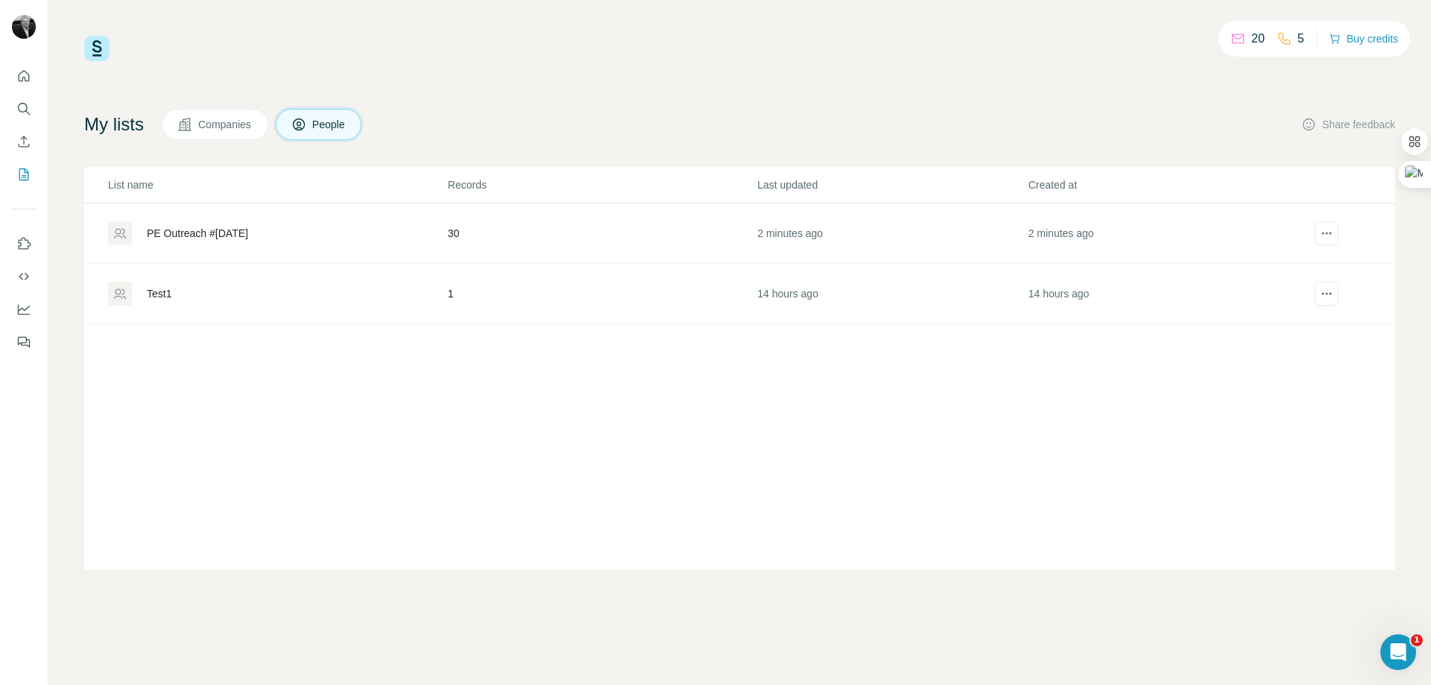
click at [207, 230] on div "PE Outreach #[DATE]" at bounding box center [197, 233] width 101 height 15
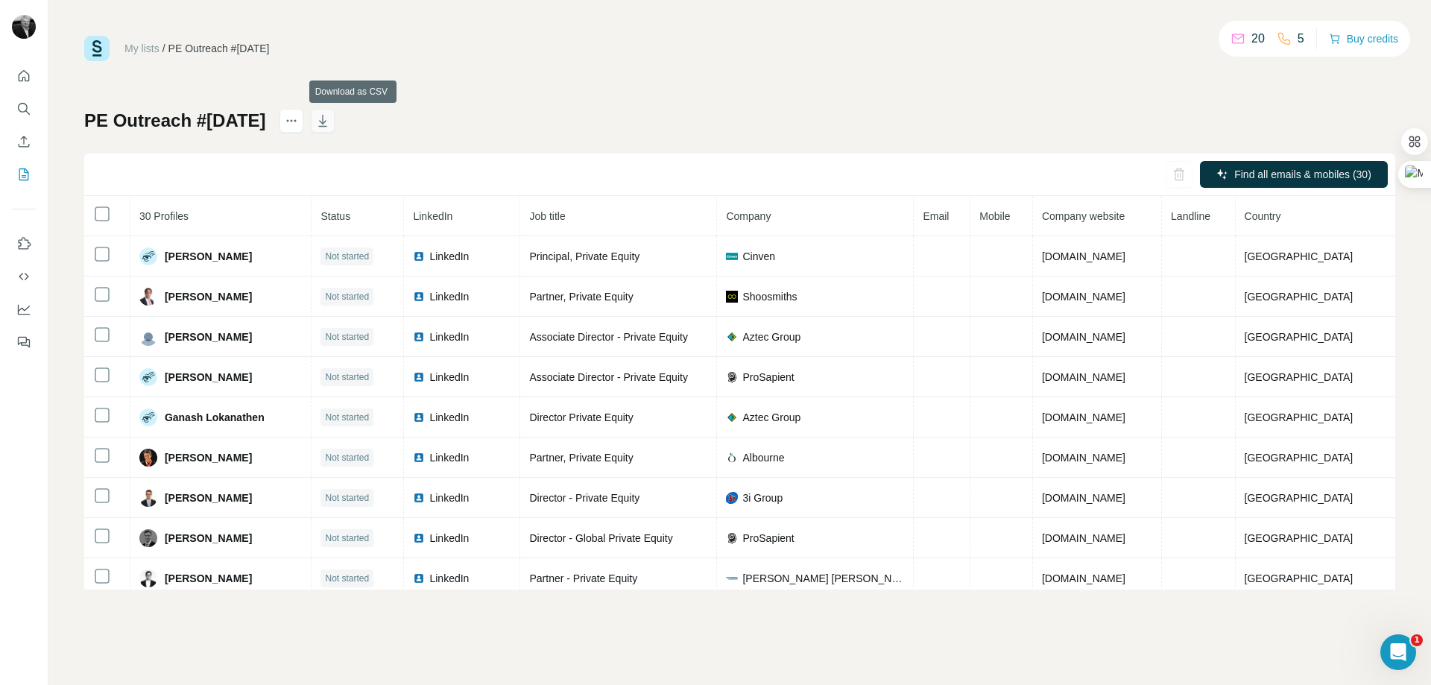
click at [330, 121] on icon "button" at bounding box center [322, 120] width 15 height 15
click at [21, 77] on icon "Quick start" at bounding box center [23, 76] width 15 height 15
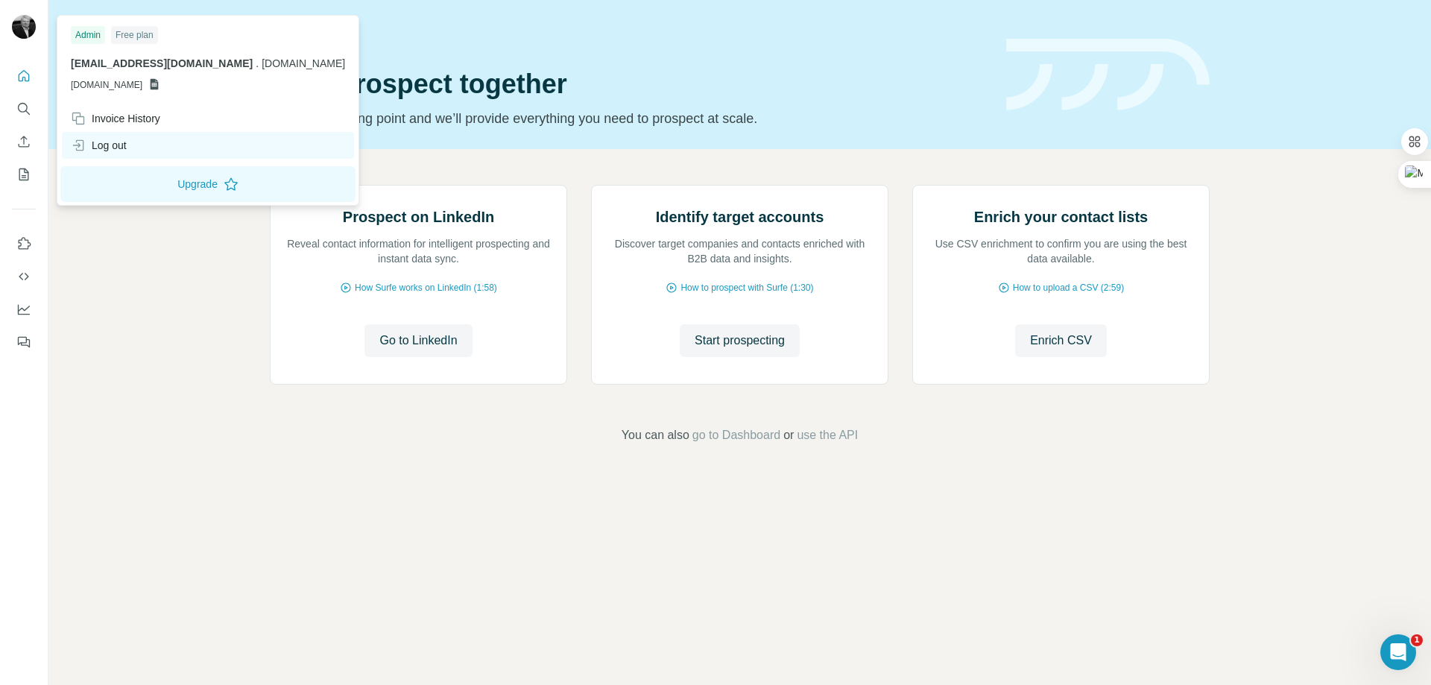
click at [95, 145] on div "Log out" at bounding box center [99, 145] width 56 height 15
